Goal: Information Seeking & Learning: Learn about a topic

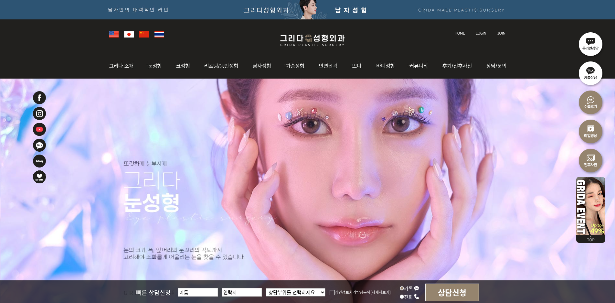
click at [126, 66] on img at bounding box center [123, 65] width 35 height 25
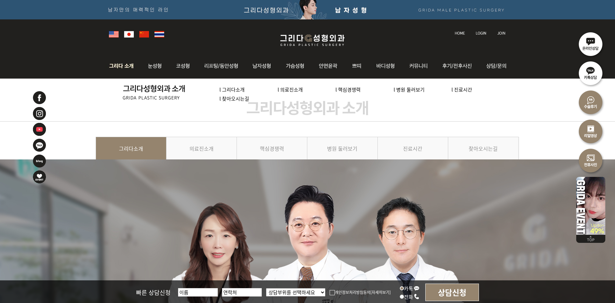
click at [410, 92] on link "l 병원 둘러보기" at bounding box center [408, 89] width 31 height 7
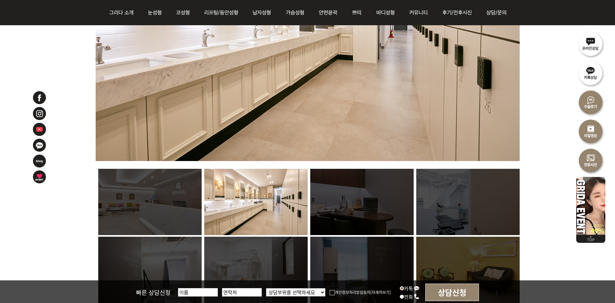
scroll to position [385, 0]
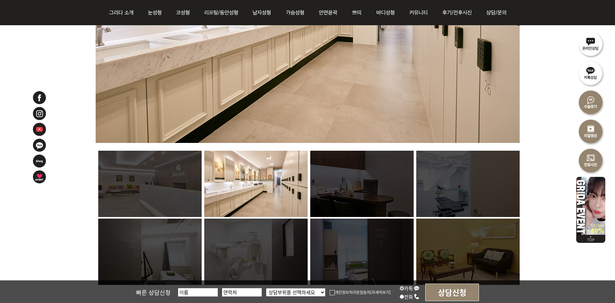
click at [366, 195] on img at bounding box center [361, 184] width 103 height 66
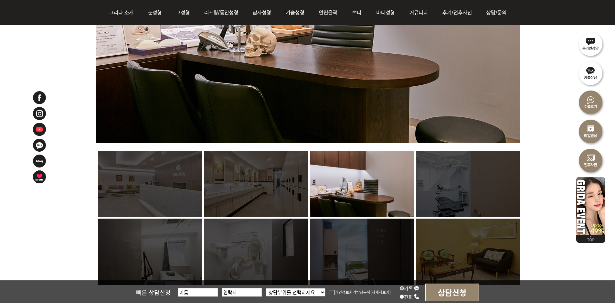
click at [463, 196] on img at bounding box center [467, 184] width 103 height 66
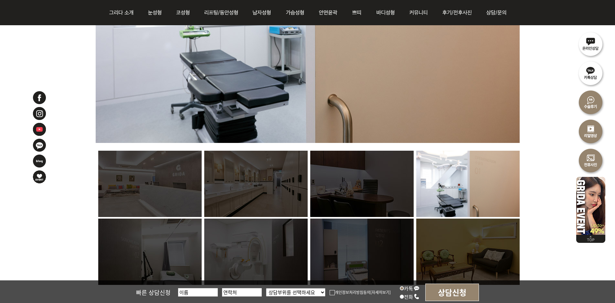
click at [453, 246] on img at bounding box center [467, 251] width 103 height 66
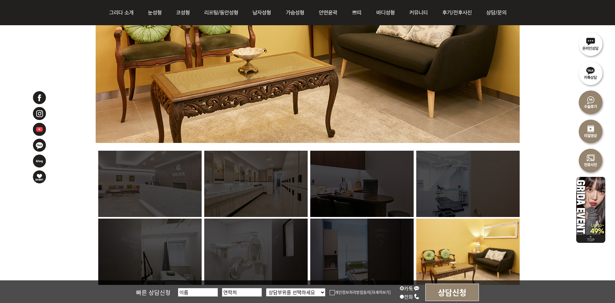
click at [365, 253] on img at bounding box center [361, 251] width 103 height 66
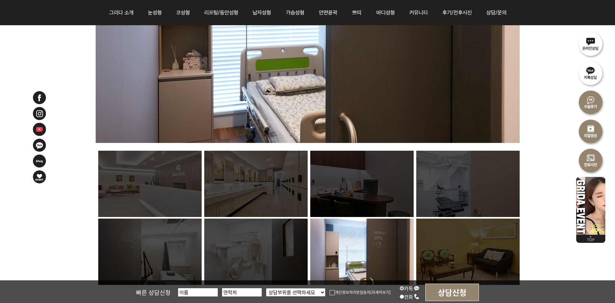
click at [268, 244] on img at bounding box center [255, 251] width 103 height 66
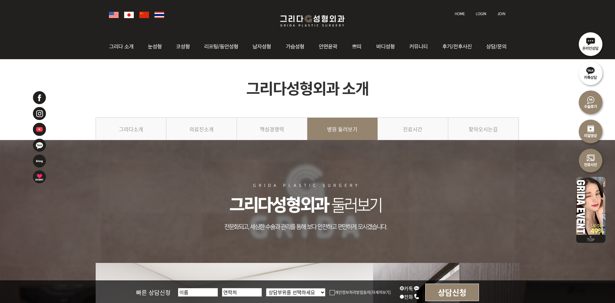
scroll to position [0, 0]
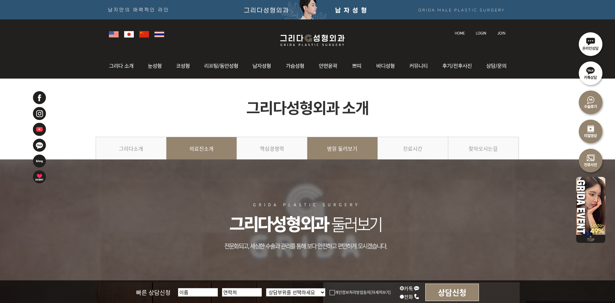
click at [197, 153] on link "의료진소개" at bounding box center [201, 151] width 70 height 29
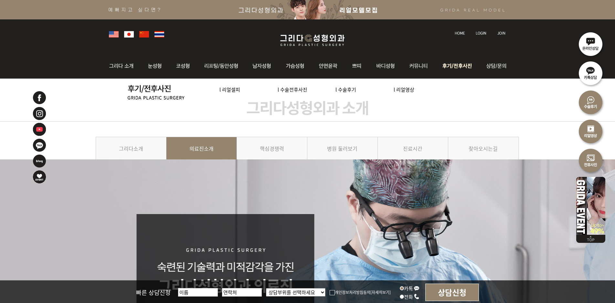
click at [455, 68] on img at bounding box center [457, 65] width 45 height 25
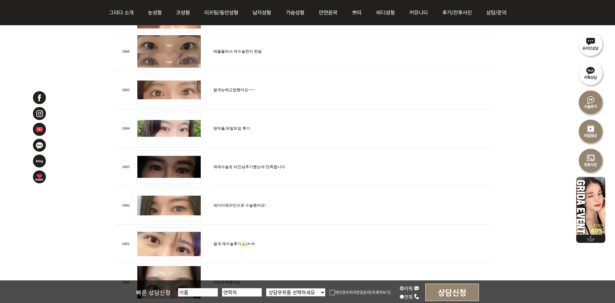
scroll to position [388, 0]
